Goal: Download file/media

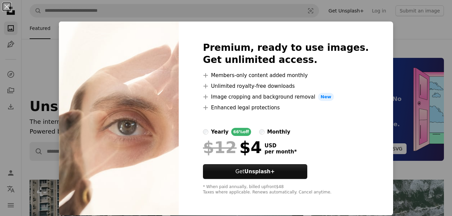
scroll to position [3460, 0]
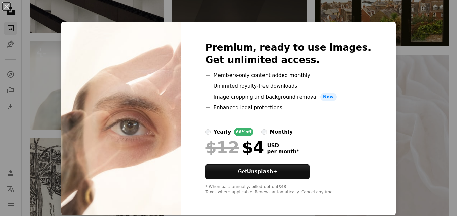
click at [387, 35] on div "An X shape Premium, ready to use images. Get unlimited access. A plus sign Memb…" at bounding box center [228, 108] width 457 height 216
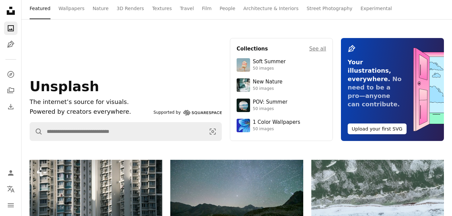
scroll to position [0, 0]
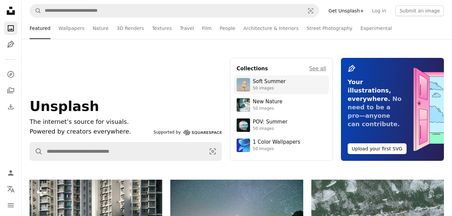
click at [273, 84] on div "Soft Summer" at bounding box center [269, 81] width 33 height 7
click at [220, 32] on link "People" at bounding box center [228, 29] width 16 height 22
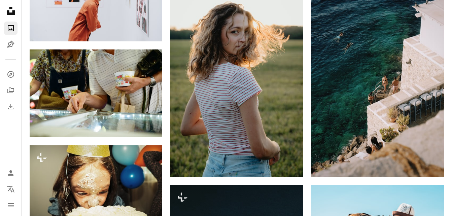
scroll to position [410, 0]
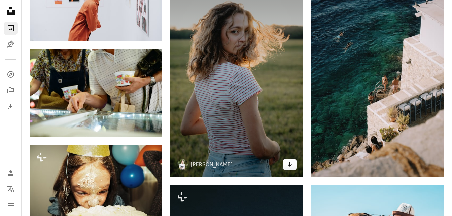
click at [287, 167] on icon "Arrow pointing down" at bounding box center [289, 164] width 5 height 8
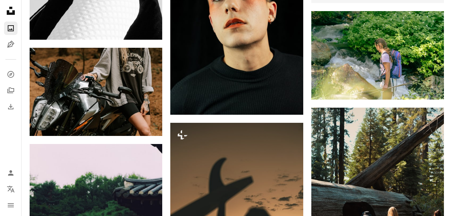
scroll to position [2388, 0]
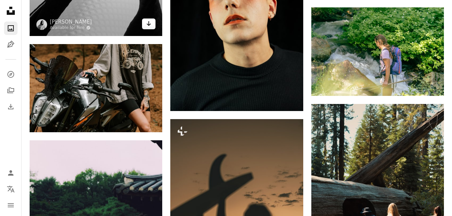
click at [150, 27] on link "Arrow pointing down" at bounding box center [148, 24] width 13 height 11
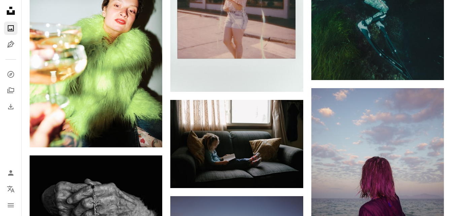
scroll to position [3829, 0]
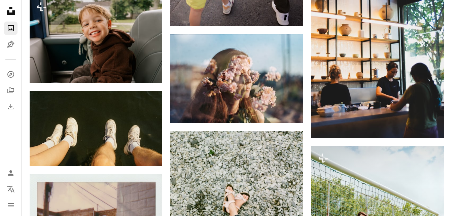
scroll to position [4997, 0]
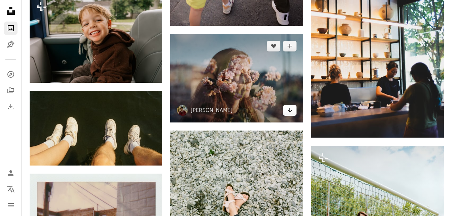
click at [293, 109] on link "Arrow pointing down" at bounding box center [289, 110] width 13 height 11
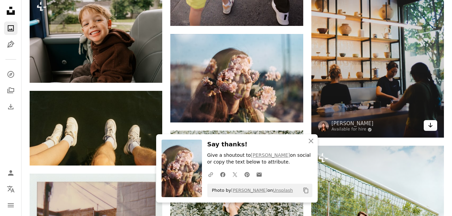
click at [431, 124] on icon "Download" at bounding box center [431, 125] width 4 height 5
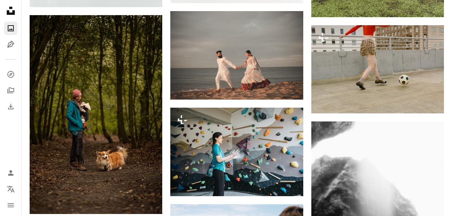
scroll to position [5340, 0]
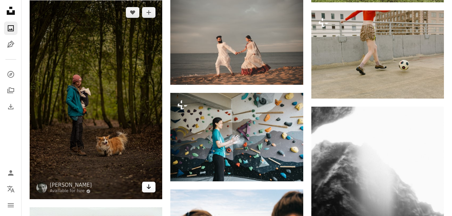
click at [149, 189] on icon "Arrow pointing down" at bounding box center [148, 187] width 5 height 8
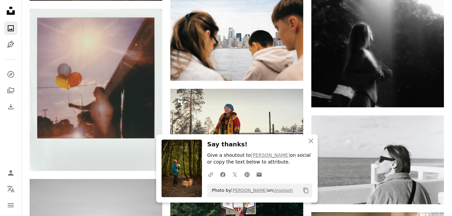
scroll to position [5540, 0]
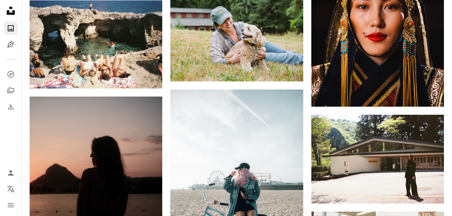
scroll to position [6324, 0]
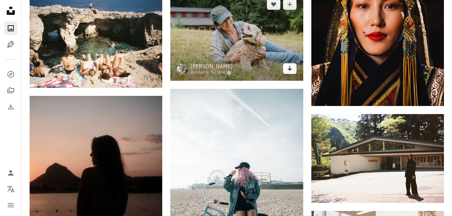
click at [288, 67] on icon "Arrow pointing down" at bounding box center [289, 68] width 5 height 8
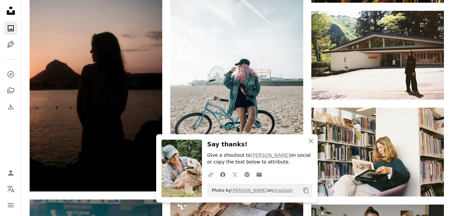
scroll to position [6427, 0]
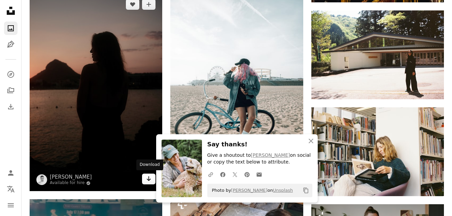
click at [149, 181] on icon "Download" at bounding box center [149, 178] width 4 height 5
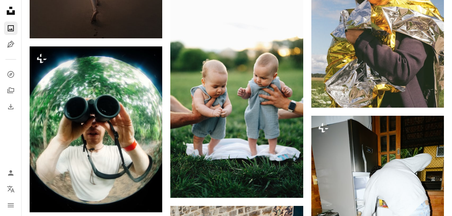
scroll to position [7719, 0]
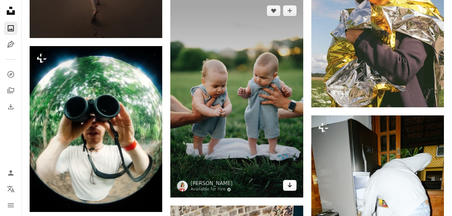
click at [288, 183] on icon "Arrow pointing down" at bounding box center [289, 185] width 5 height 8
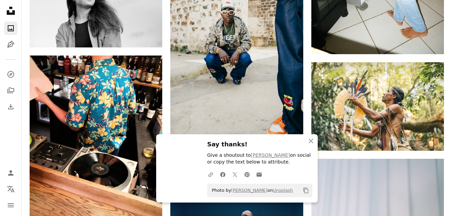
scroll to position [7981, 0]
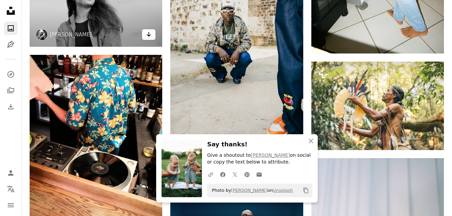
click at [150, 39] on link "Arrow pointing down" at bounding box center [148, 34] width 13 height 11
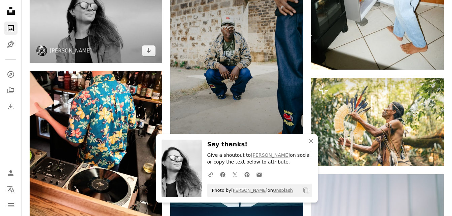
scroll to position [7964, 0]
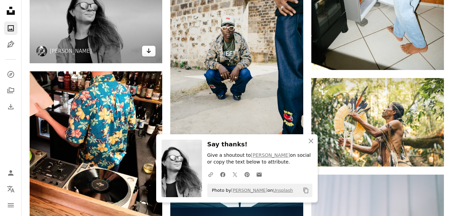
click at [151, 54] on icon "Arrow pointing down" at bounding box center [148, 51] width 5 height 8
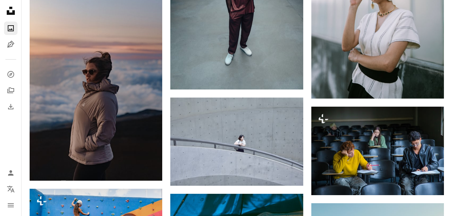
scroll to position [8242, 0]
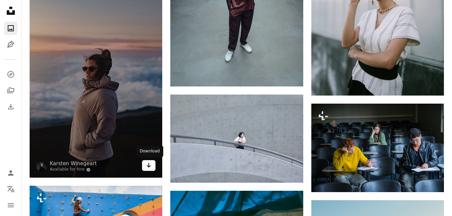
click at [148, 167] on icon "Arrow pointing down" at bounding box center [148, 165] width 5 height 8
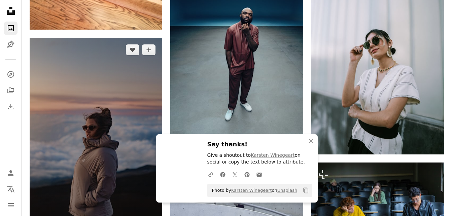
scroll to position [8183, 0]
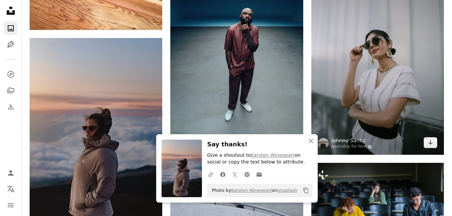
click at [431, 112] on img at bounding box center [378, 55] width 133 height 199
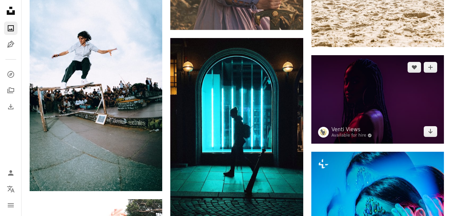
scroll to position [8788, 0]
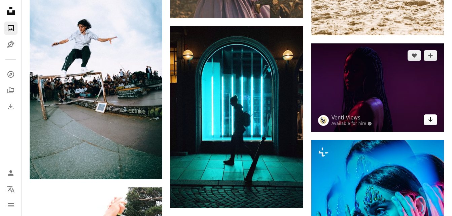
click at [431, 121] on icon "Download" at bounding box center [431, 119] width 4 height 5
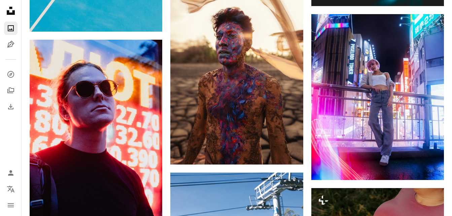
scroll to position [9330, 0]
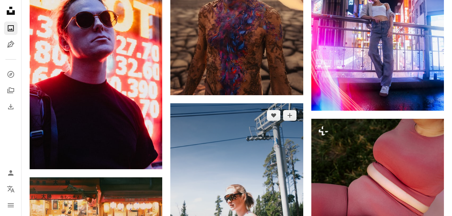
click at [217, 133] on img at bounding box center [236, 202] width 133 height 199
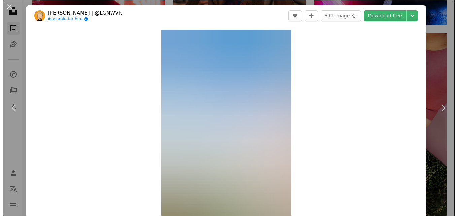
scroll to position [9573, 0]
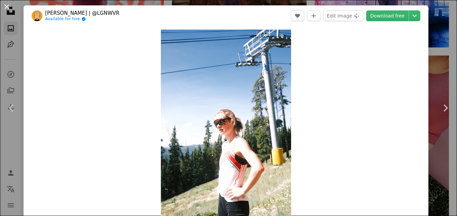
click at [3, 6] on button "An X shape" at bounding box center [7, 7] width 8 height 8
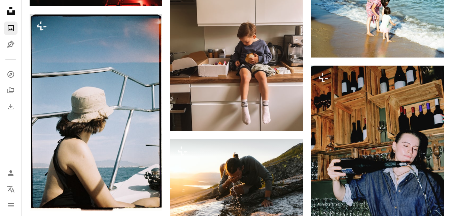
scroll to position [9964, 0]
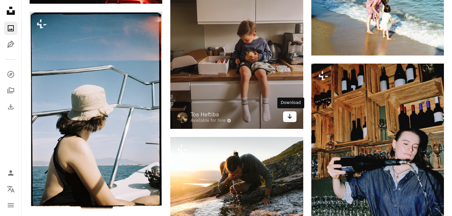
click at [292, 117] on icon "Arrow pointing down" at bounding box center [289, 116] width 5 height 8
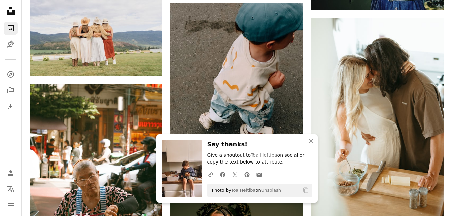
scroll to position [10198, 0]
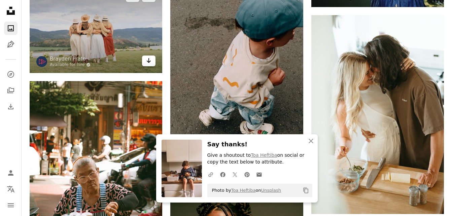
click at [148, 60] on icon "Arrow pointing down" at bounding box center [148, 61] width 5 height 8
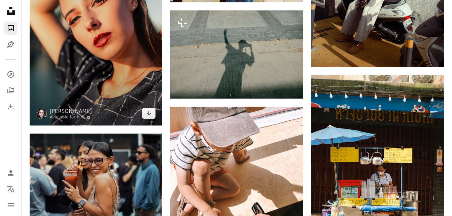
scroll to position [11969, 0]
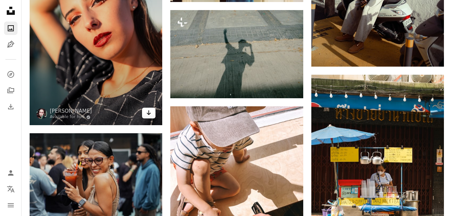
click at [146, 115] on link "Arrow pointing down" at bounding box center [148, 113] width 13 height 11
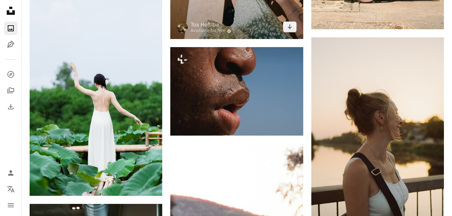
scroll to position [12322, 0]
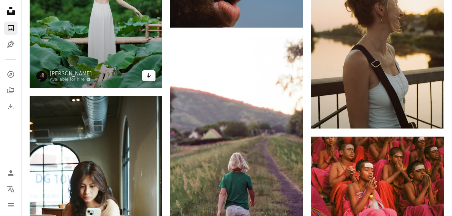
click at [148, 74] on icon "Arrow pointing down" at bounding box center [148, 75] width 5 height 8
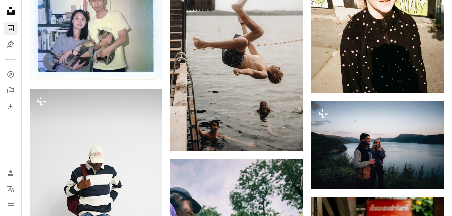
scroll to position [12651, 0]
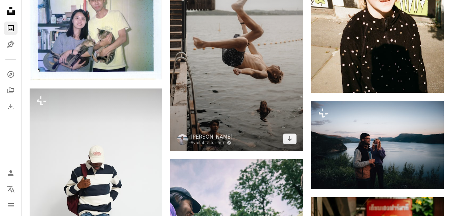
click at [202, 96] on img at bounding box center [236, 33] width 133 height 236
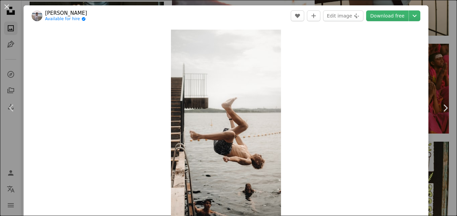
scroll to position [189, 0]
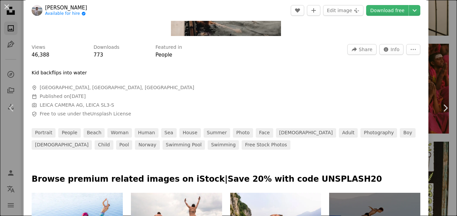
click at [434, 37] on div "An X shape Chevron left Chevron right [PERSON_NAME] Available for hire A checkm…" at bounding box center [228, 108] width 457 height 216
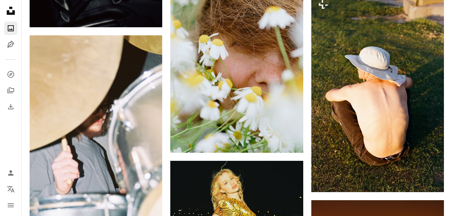
scroll to position [13063, 0]
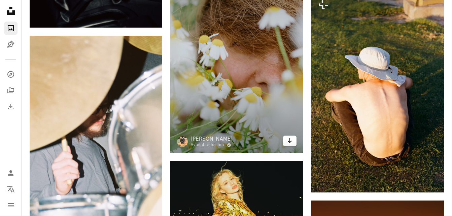
click at [287, 143] on icon "Arrow pointing down" at bounding box center [289, 141] width 5 height 8
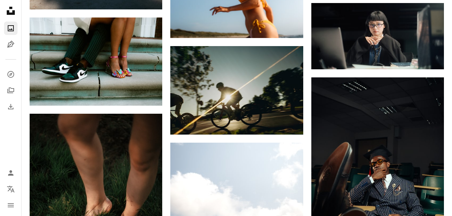
scroll to position [13771, 0]
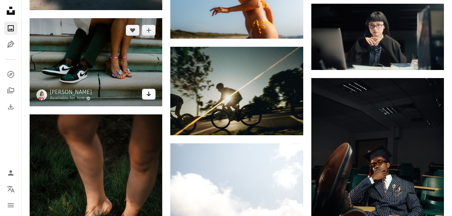
click at [148, 94] on icon "Download" at bounding box center [149, 94] width 4 height 5
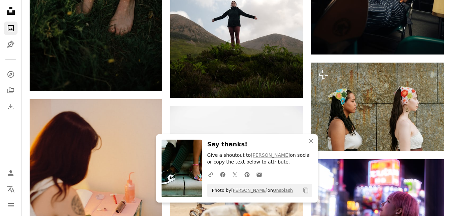
scroll to position [14041, 0]
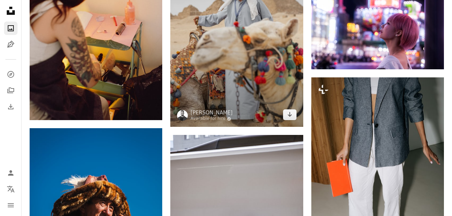
click at [223, 99] on img at bounding box center [236, 27] width 133 height 199
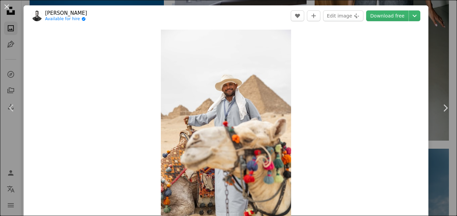
scroll to position [135, 0]
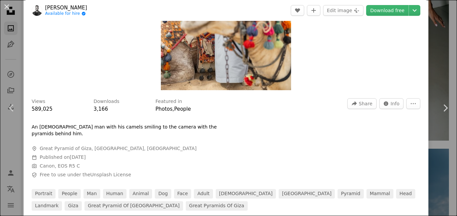
click at [431, 47] on div "An X shape Chevron left Chevron right [PERSON_NAME] Available for hire A checkm…" at bounding box center [228, 108] width 457 height 216
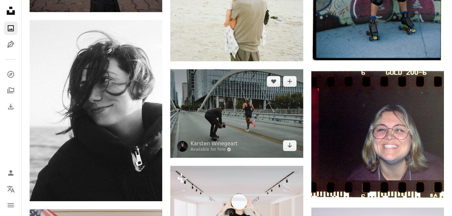
scroll to position [14869, 0]
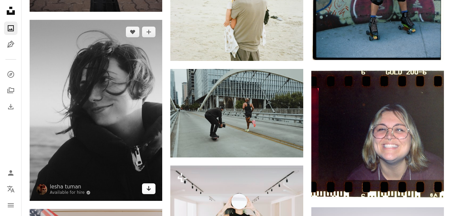
click at [147, 189] on icon "Arrow pointing down" at bounding box center [148, 189] width 5 height 8
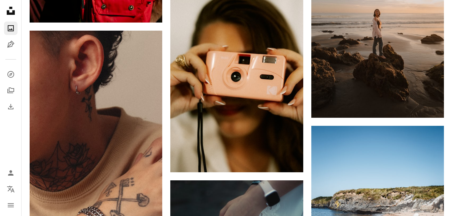
scroll to position [15352, 0]
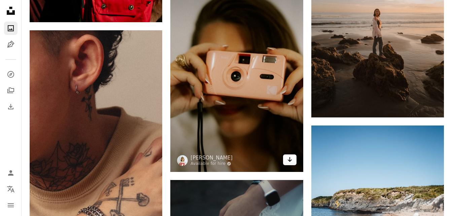
click at [287, 157] on link "Arrow pointing down" at bounding box center [289, 160] width 13 height 11
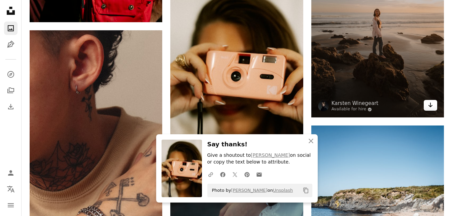
click at [431, 110] on link "Arrow pointing down" at bounding box center [430, 105] width 13 height 11
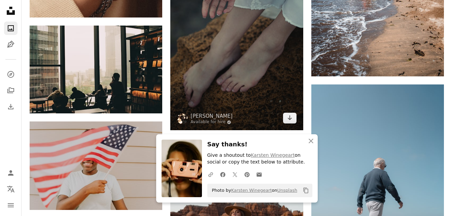
scroll to position [15601, 0]
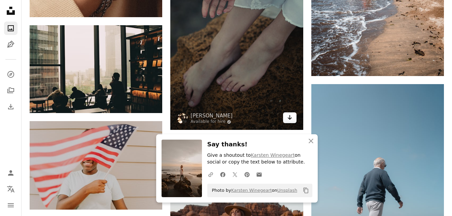
click at [292, 113] on icon "Arrow pointing down" at bounding box center [289, 117] width 5 height 8
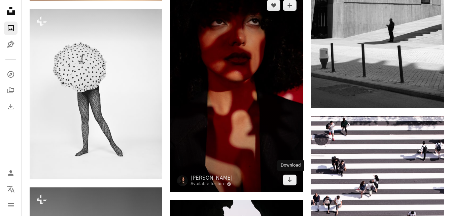
scroll to position [16219, 0]
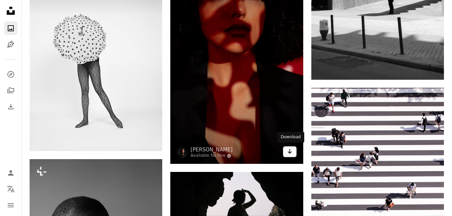
click at [286, 154] on link "Arrow pointing down" at bounding box center [289, 152] width 13 height 11
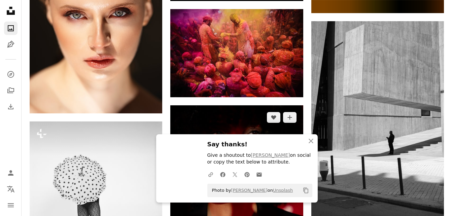
scroll to position [16078, 0]
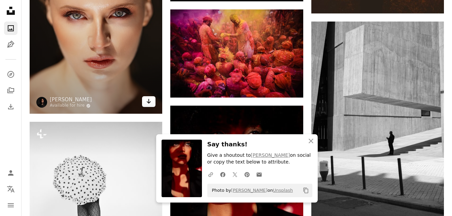
click at [149, 104] on icon "Arrow pointing down" at bounding box center [148, 101] width 5 height 8
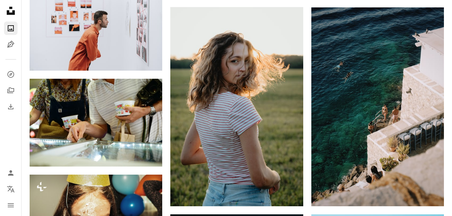
scroll to position [0, 0]
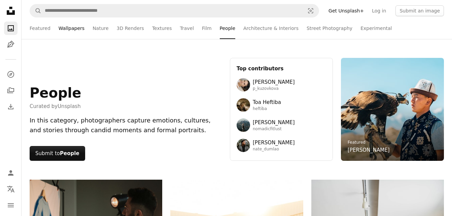
click at [67, 31] on link "Wallpapers" at bounding box center [72, 29] width 26 height 22
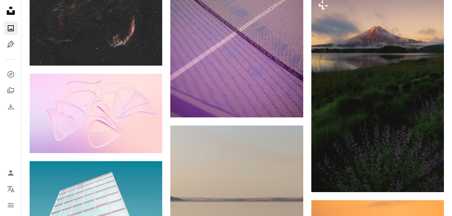
scroll to position [574, 0]
